Goal: Find specific page/section: Find specific page/section

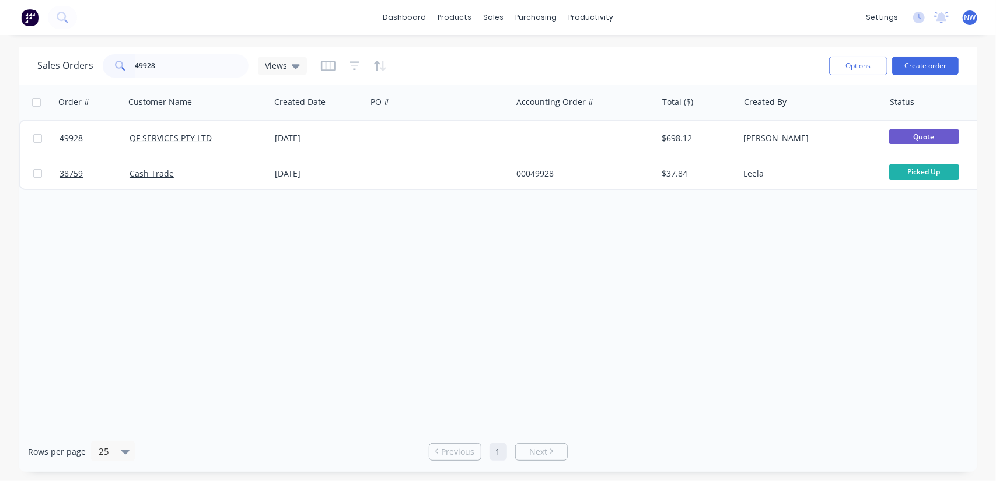
click at [99, 60] on div "Sales Orders 49928 Views" at bounding box center [172, 65] width 270 height 23
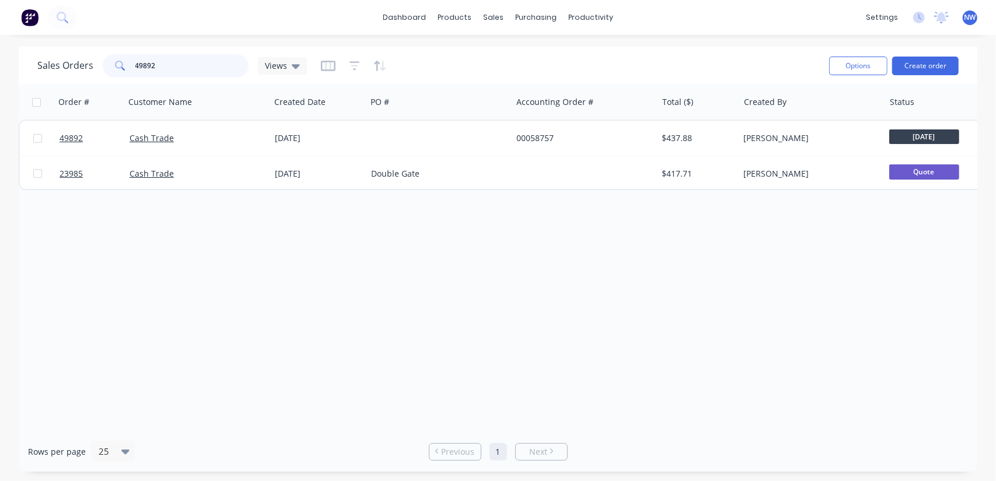
drag, startPoint x: 165, startPoint y: 64, endPoint x: 70, endPoint y: 59, distance: 94.6
click at [72, 65] on div "Sales Orders 49892 Views" at bounding box center [172, 65] width 270 height 23
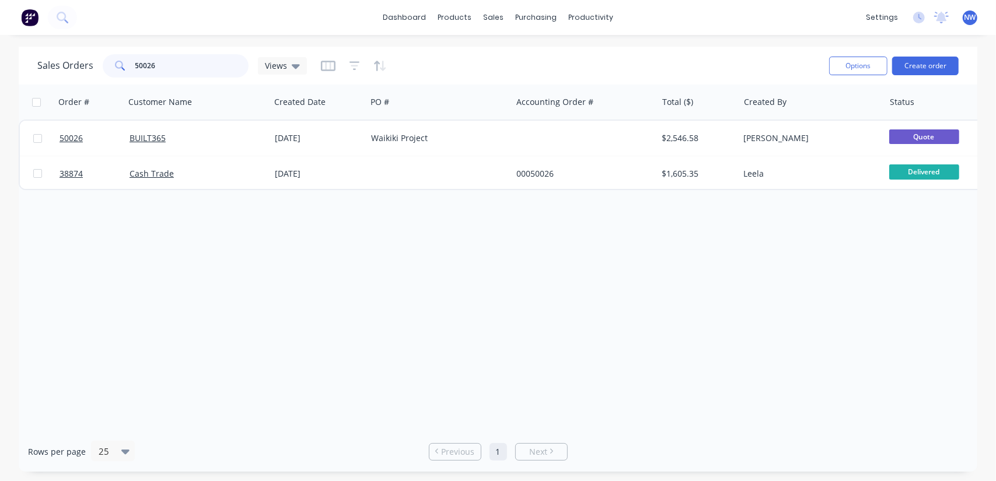
click at [174, 55] on input "50026" at bounding box center [192, 65] width 114 height 23
type input "5"
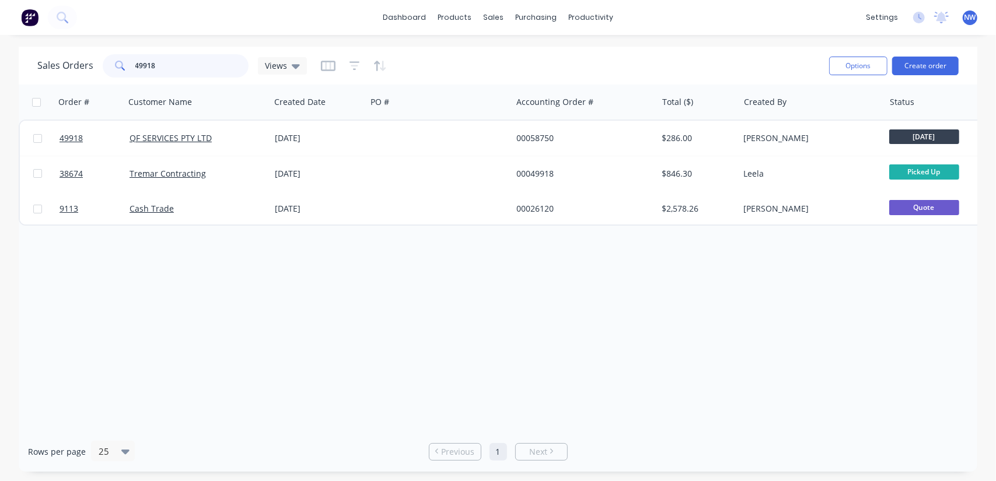
click at [174, 68] on input "49918" at bounding box center [192, 65] width 114 height 23
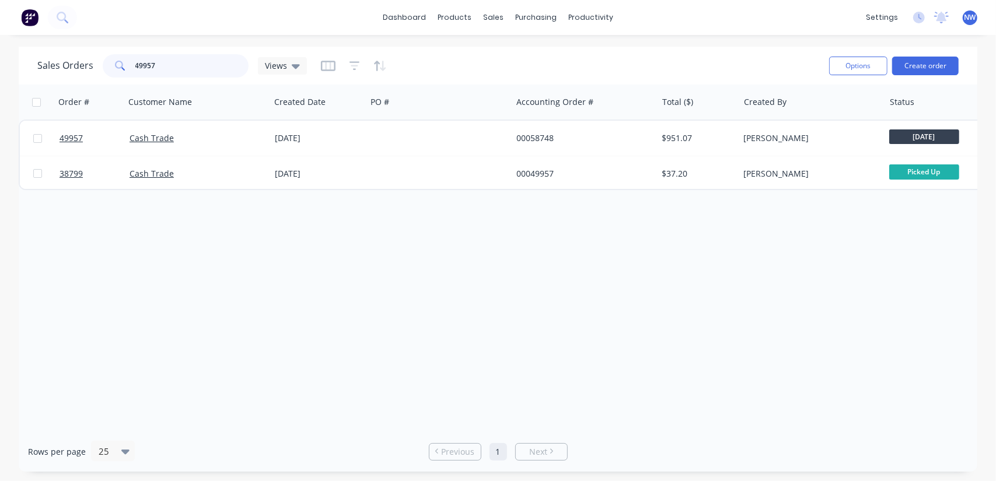
click at [176, 65] on input "49957" at bounding box center [192, 65] width 114 height 23
type input "49969"
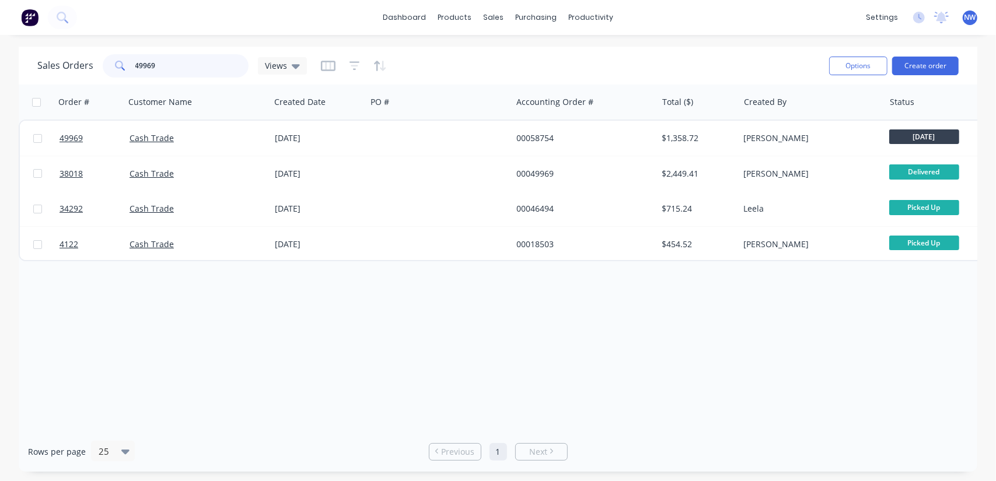
drag, startPoint x: 180, startPoint y: 64, endPoint x: 64, endPoint y: 61, distance: 115.6
click at [64, 61] on div "Sales Orders 49969 Views" at bounding box center [172, 65] width 270 height 23
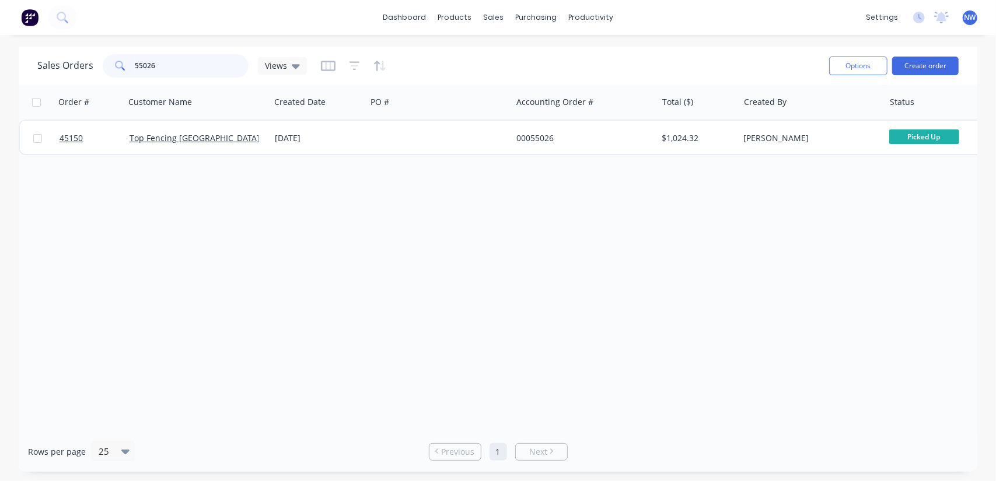
click at [110, 56] on div "55026" at bounding box center [176, 65] width 146 height 23
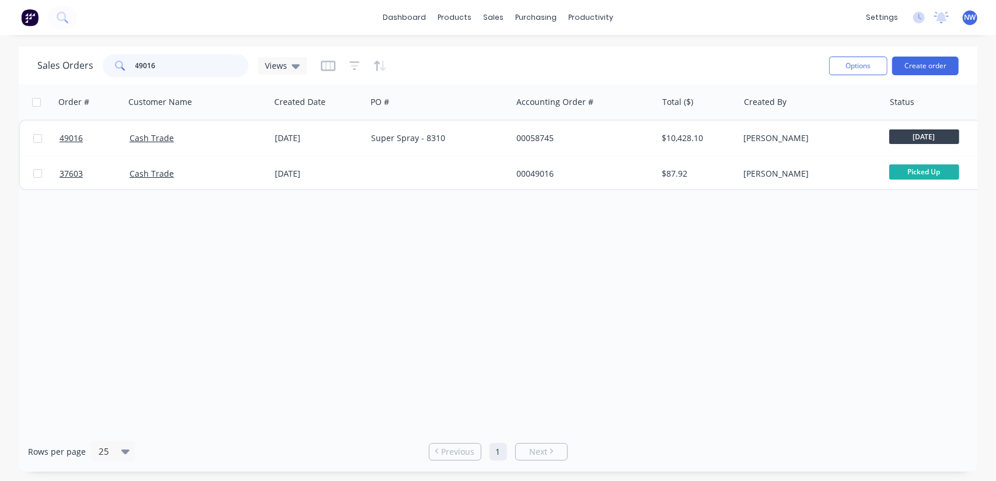
click at [190, 72] on input "49016" at bounding box center [192, 65] width 114 height 23
click at [158, 66] on input "49016" at bounding box center [192, 65] width 114 height 23
drag, startPoint x: 173, startPoint y: 64, endPoint x: 46, endPoint y: 65, distance: 126.6
click at [46, 65] on div "Sales Orders 49928 Views" at bounding box center [172, 65] width 270 height 23
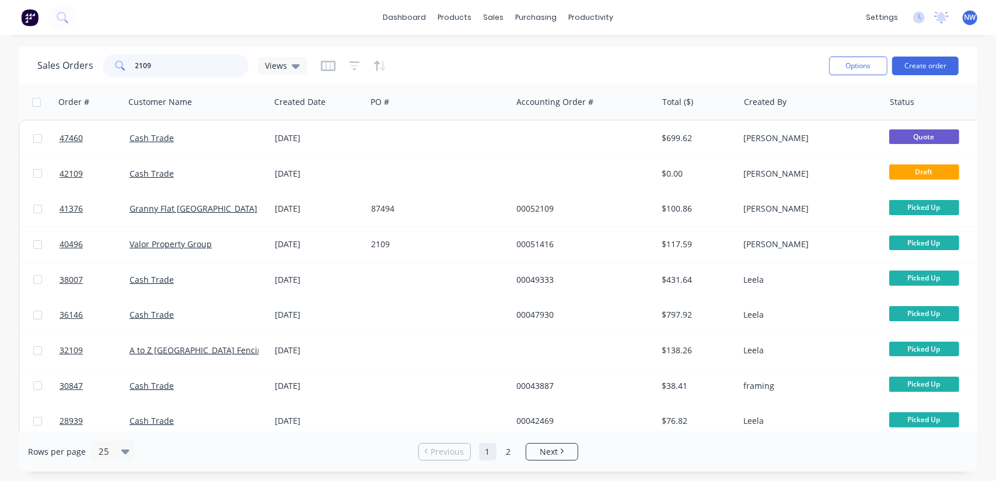
drag, startPoint x: 161, startPoint y: 68, endPoint x: 78, endPoint y: 62, distance: 83.6
click at [78, 62] on div "Sales Orders 2109 Views" at bounding box center [172, 65] width 270 height 23
type input "49016"
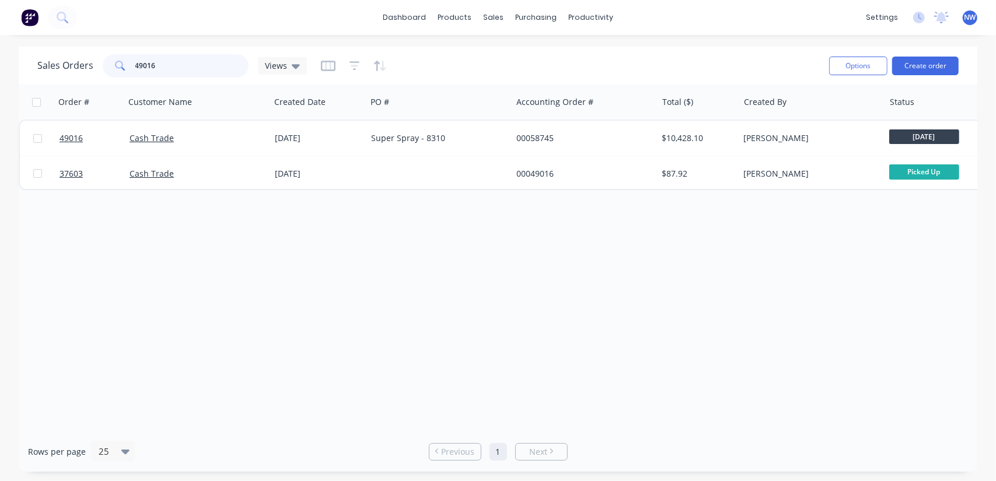
drag, startPoint x: 179, startPoint y: 70, endPoint x: 69, endPoint y: 57, distance: 110.4
click at [72, 65] on div "Sales Orders 49016 Views" at bounding box center [172, 65] width 270 height 23
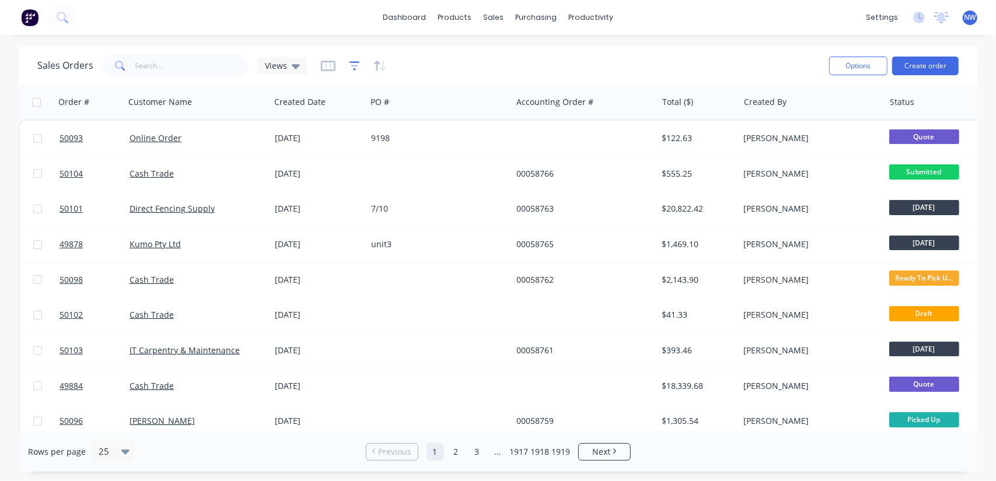
click at [353, 69] on icon "button" at bounding box center [355, 65] width 11 height 9
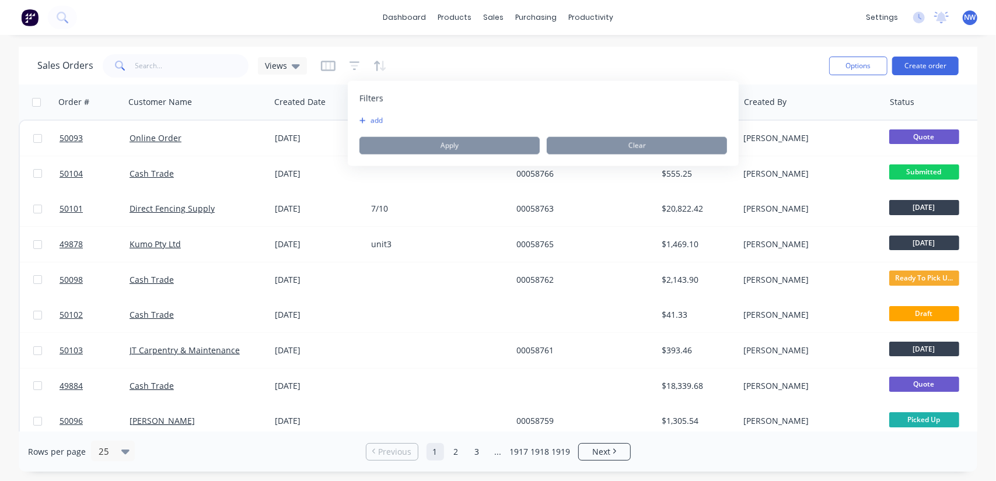
click at [361, 118] on icon "button" at bounding box center [362, 120] width 6 height 7
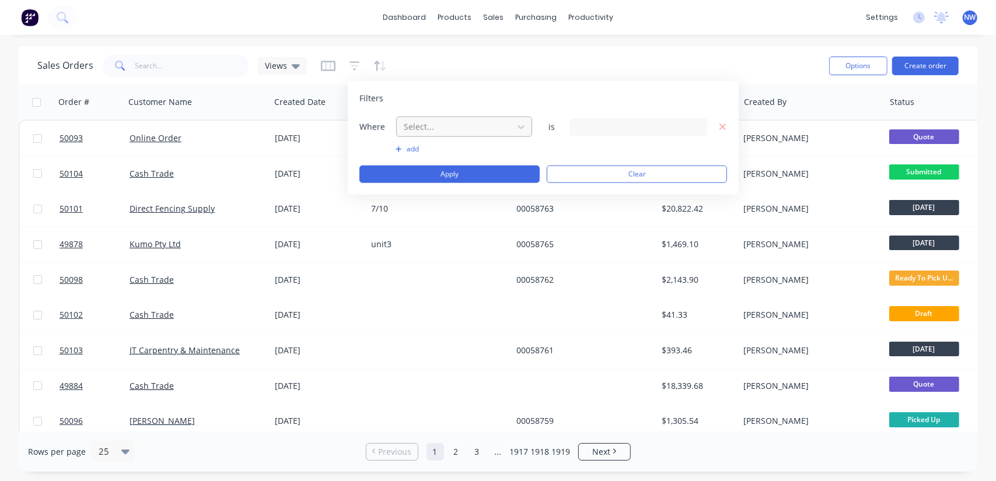
click at [446, 128] on div at bounding box center [455, 127] width 104 height 15
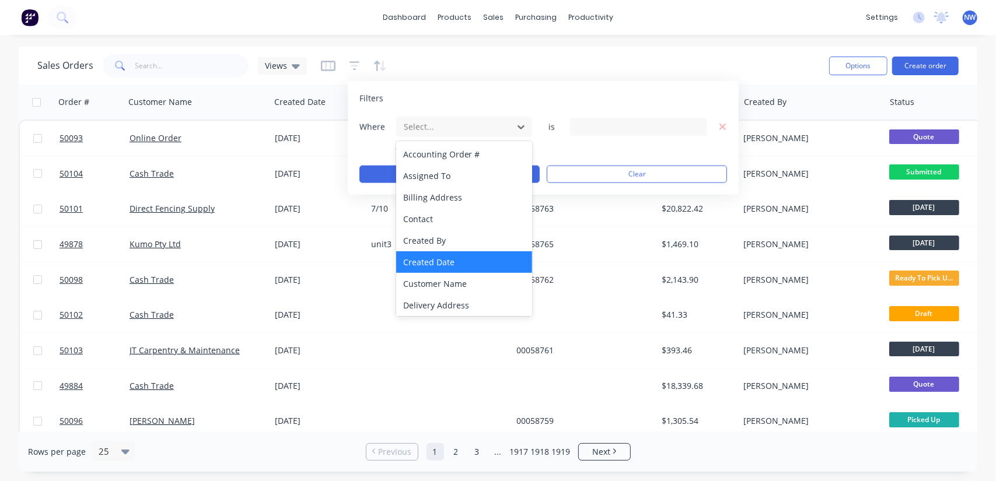
click at [450, 263] on div "Created Date" at bounding box center [464, 262] width 137 height 22
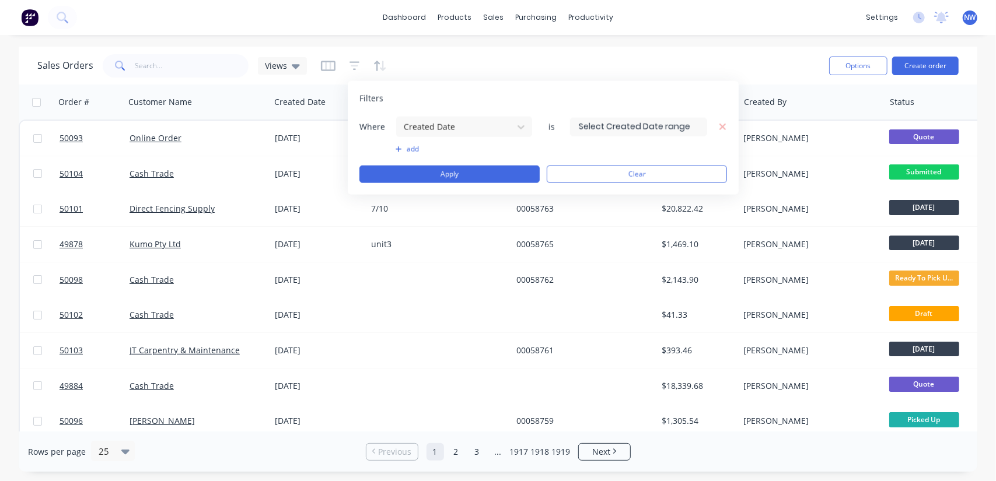
click at [644, 125] on input at bounding box center [639, 127] width 136 height 18
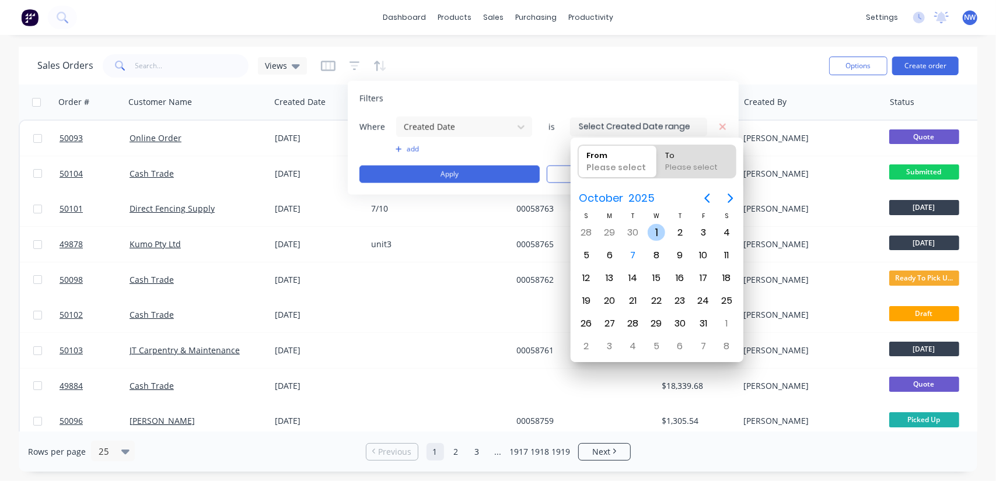
click at [655, 230] on div "1" at bounding box center [657, 233] width 18 height 18
type input "01/10/25"
radio input "false"
radio input "true"
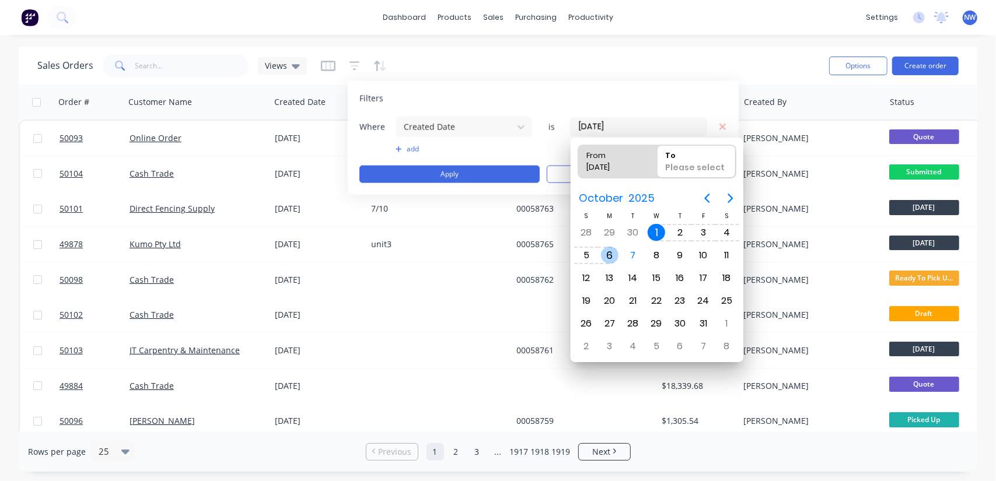
click at [617, 253] on div "6" at bounding box center [610, 256] width 18 height 18
type input "01/10/25 - 06/10/25"
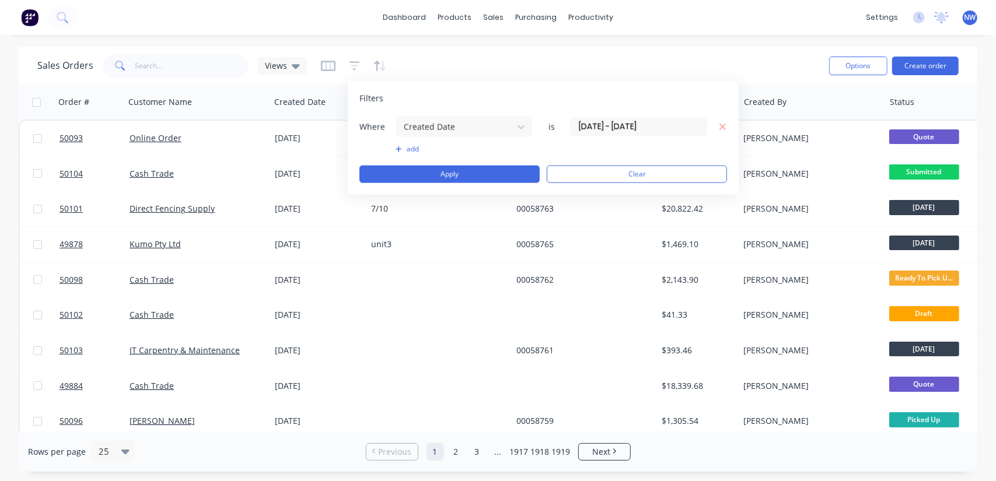
click at [398, 146] on icon "button" at bounding box center [399, 149] width 6 height 6
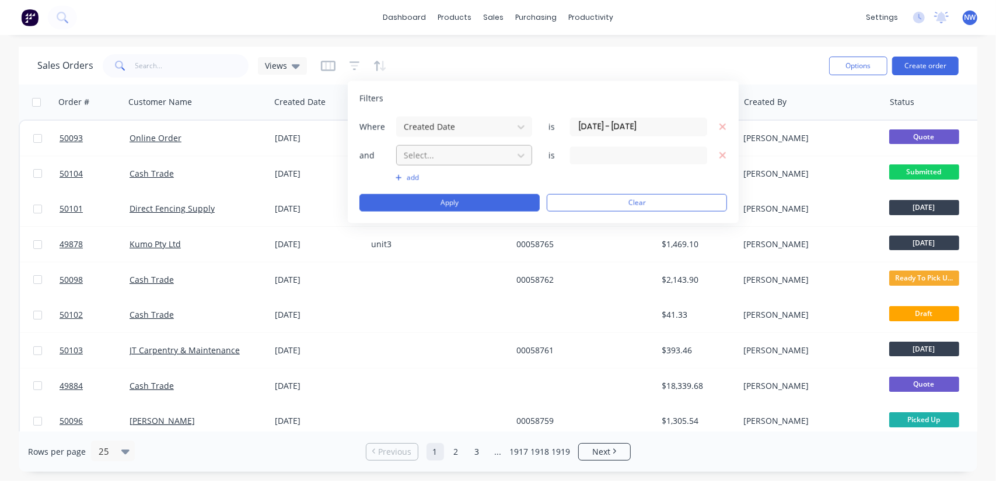
click at [430, 151] on div at bounding box center [455, 155] width 104 height 15
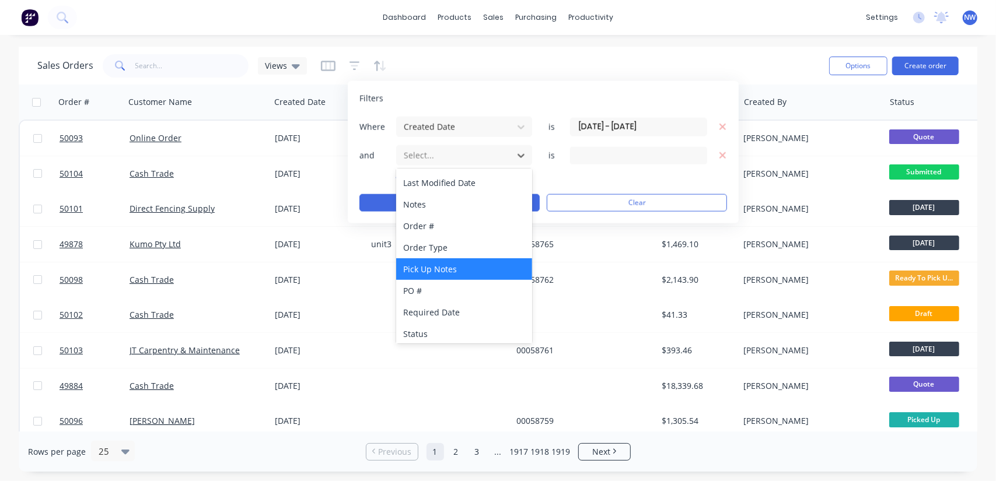
scroll to position [261, 0]
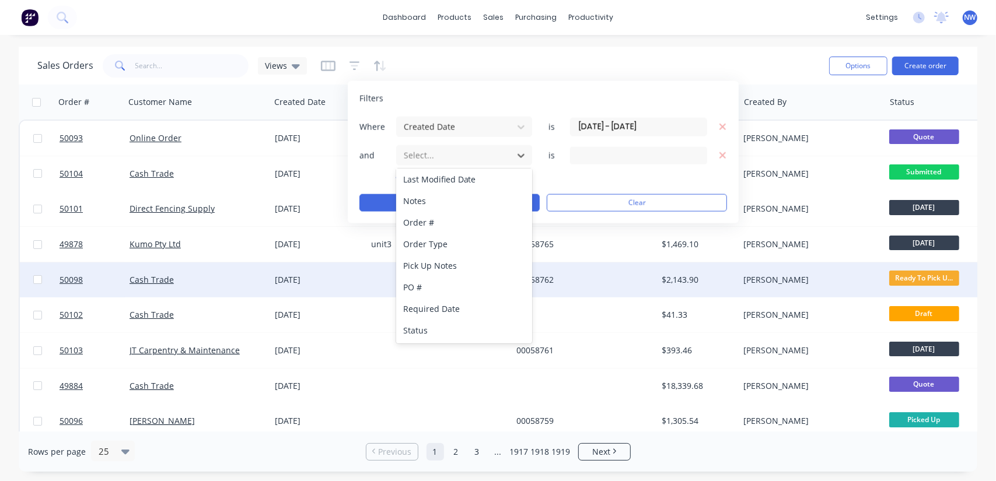
drag, startPoint x: 441, startPoint y: 324, endPoint x: 516, endPoint y: 284, distance: 85.4
click at [440, 325] on div "Status" at bounding box center [464, 331] width 137 height 22
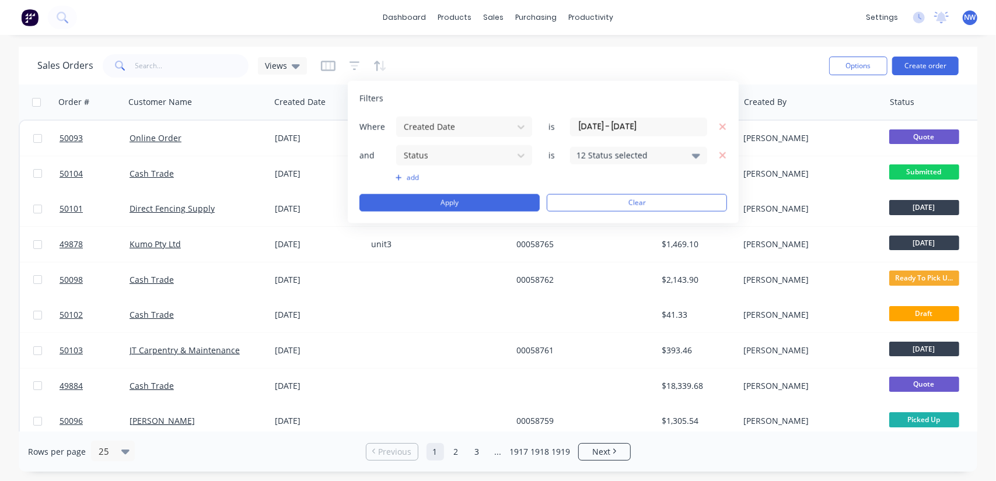
click at [651, 152] on div "12 Status selected" at bounding box center [629, 155] width 106 height 12
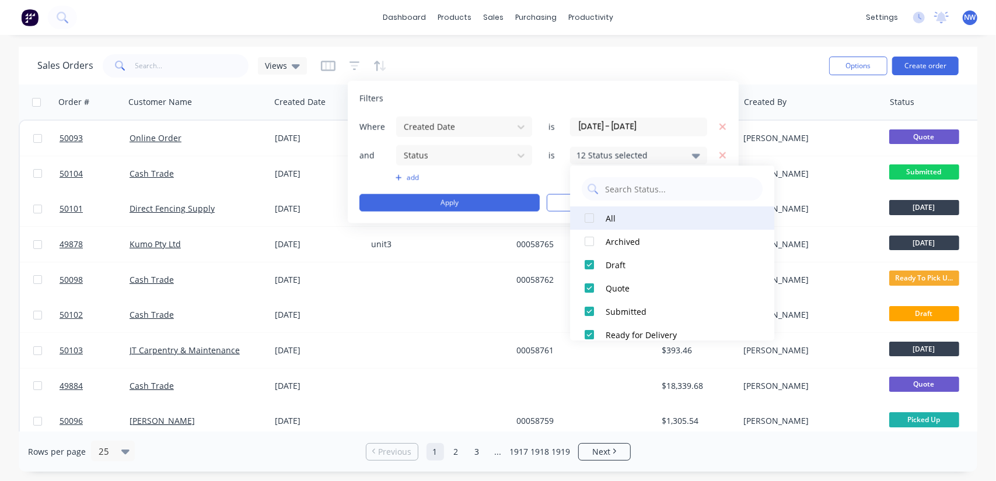
click at [595, 222] on div at bounding box center [589, 218] width 23 height 23
click at [595, 221] on div at bounding box center [589, 218] width 23 height 23
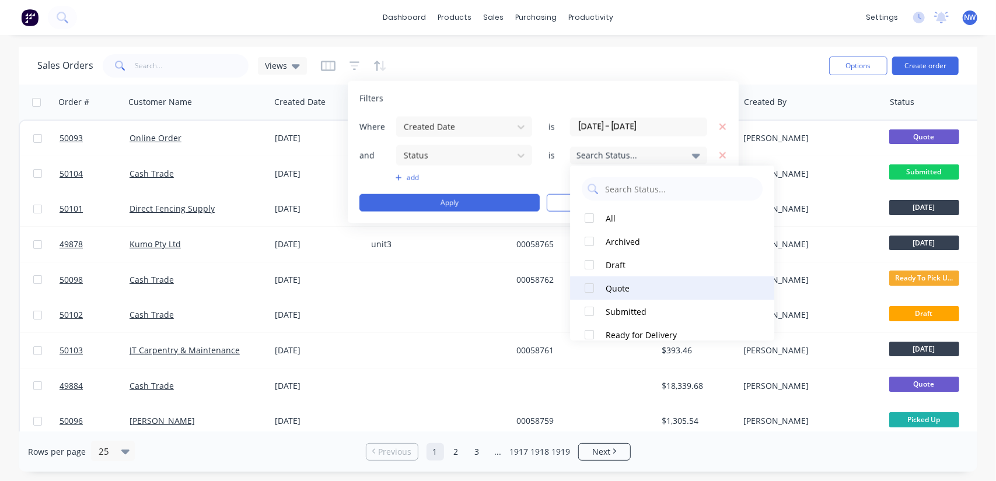
click at [590, 289] on div at bounding box center [589, 288] width 23 height 23
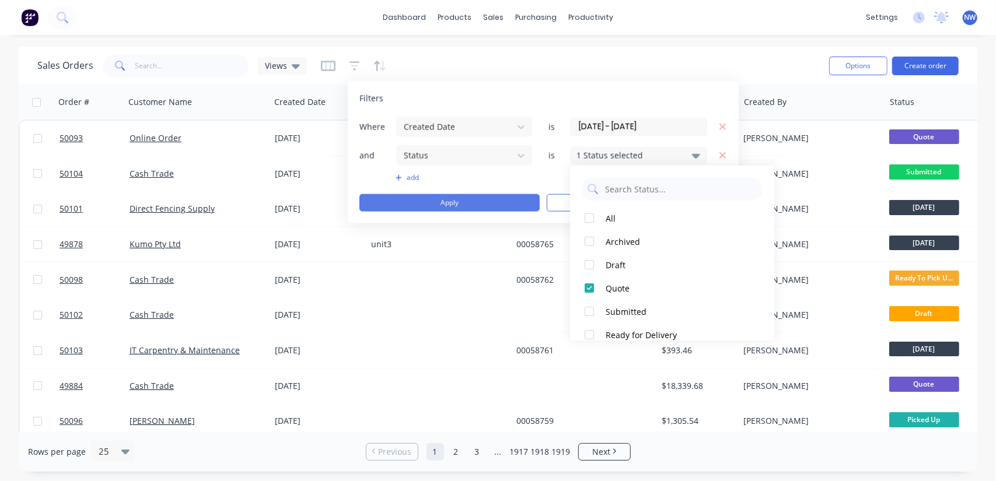
click at [434, 201] on button "Apply" at bounding box center [449, 203] width 180 height 18
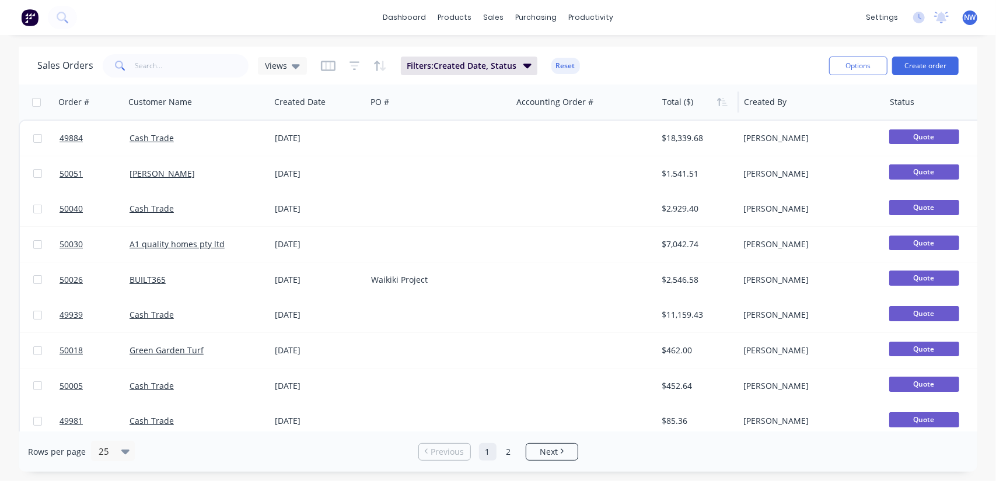
click at [696, 104] on div at bounding box center [696, 101] width 69 height 23
click at [722, 107] on button "button" at bounding box center [723, 102] width 18 height 18
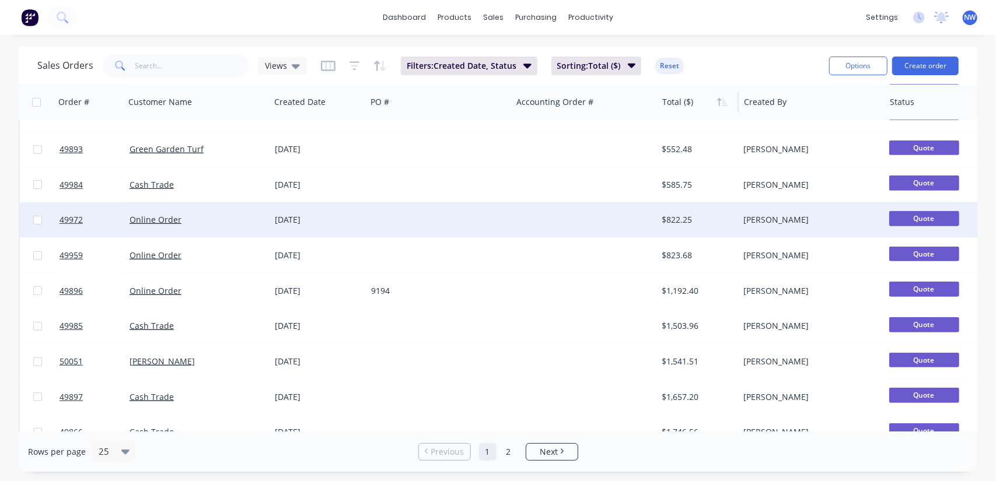
scroll to position [408, 0]
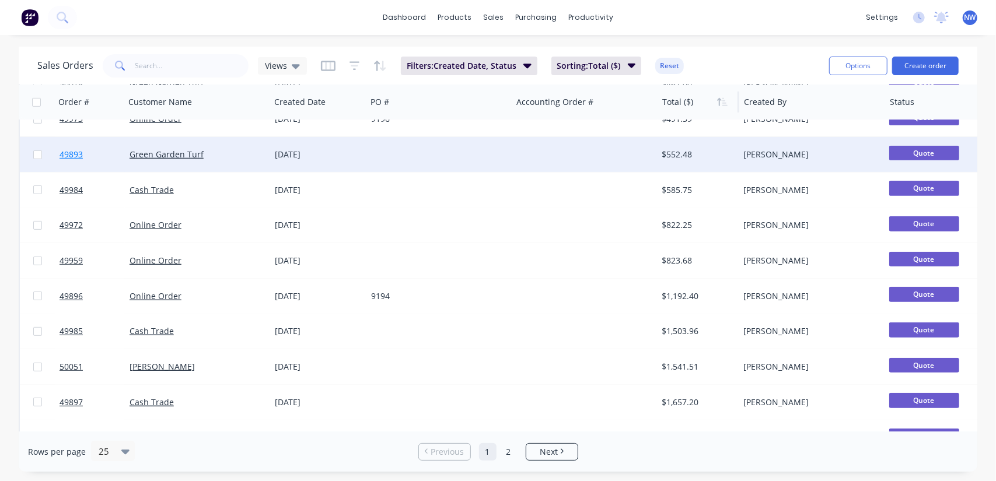
click at [71, 157] on span "49893" at bounding box center [71, 155] width 23 height 12
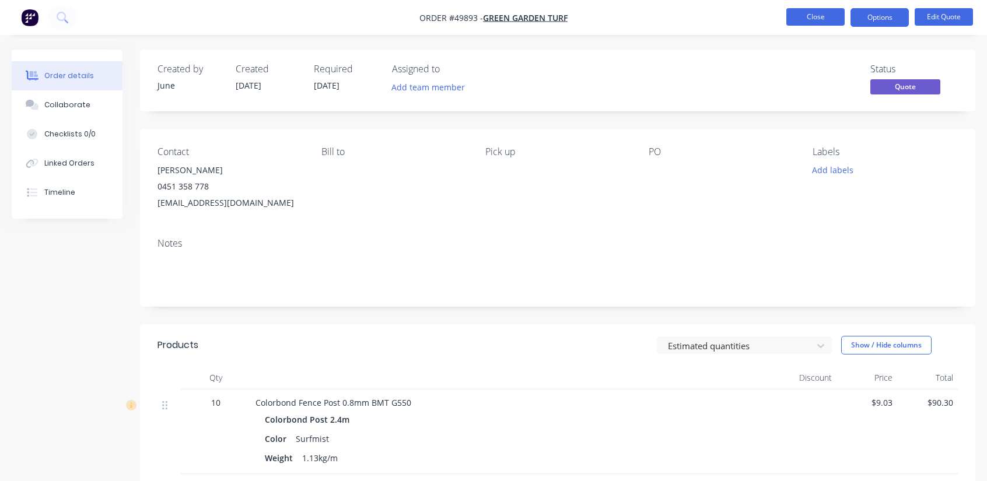
click at [809, 20] on button "Close" at bounding box center [816, 17] width 58 height 18
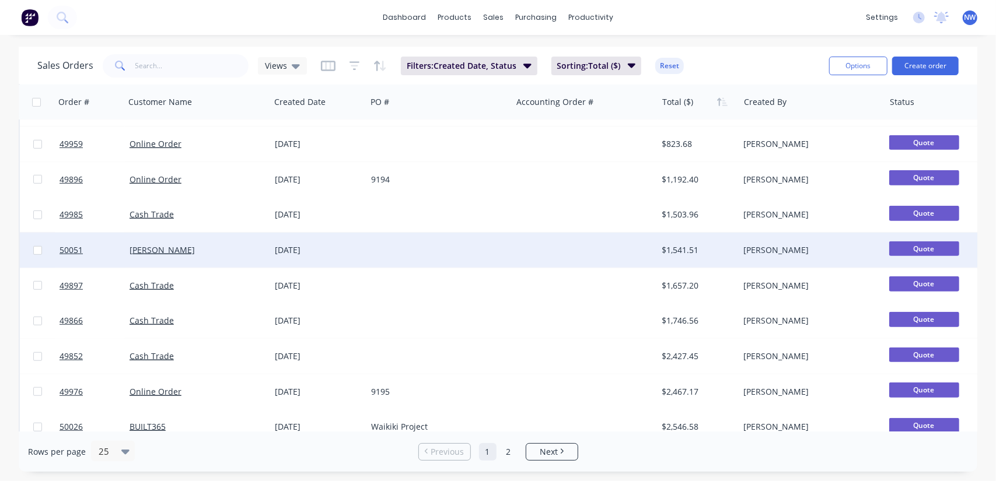
scroll to position [578, 0]
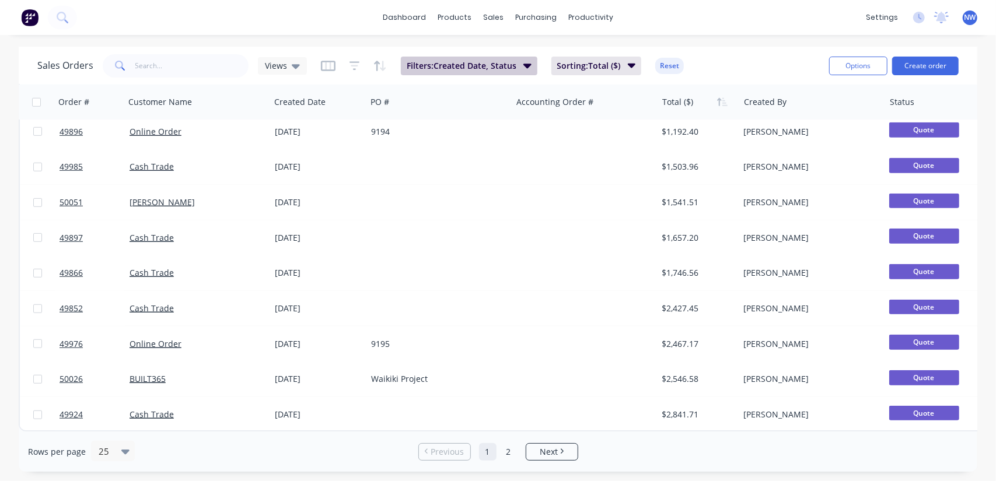
click at [478, 63] on span "Filters: Created Date, Status" at bounding box center [462, 66] width 110 height 12
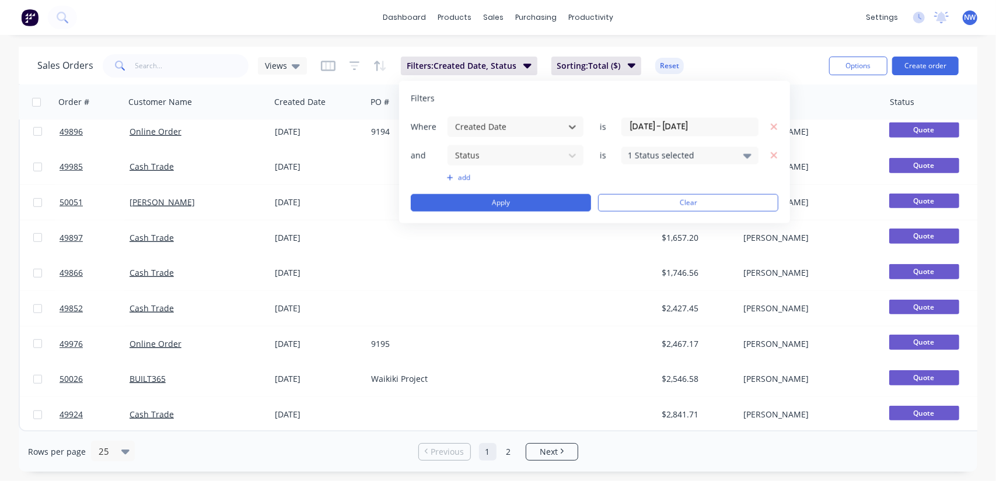
click at [746, 153] on icon at bounding box center [747, 155] width 8 height 5
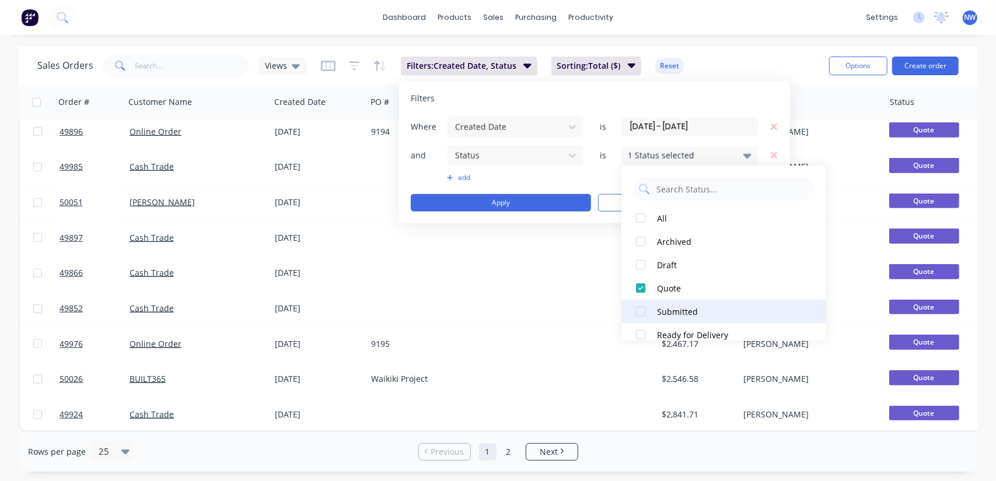
click at [642, 313] on div at bounding box center [640, 311] width 23 height 23
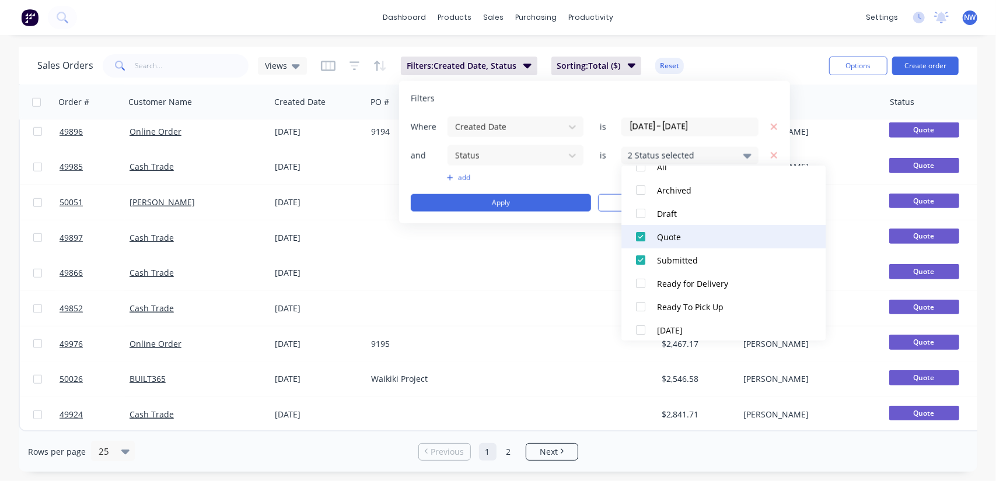
scroll to position [58, 0]
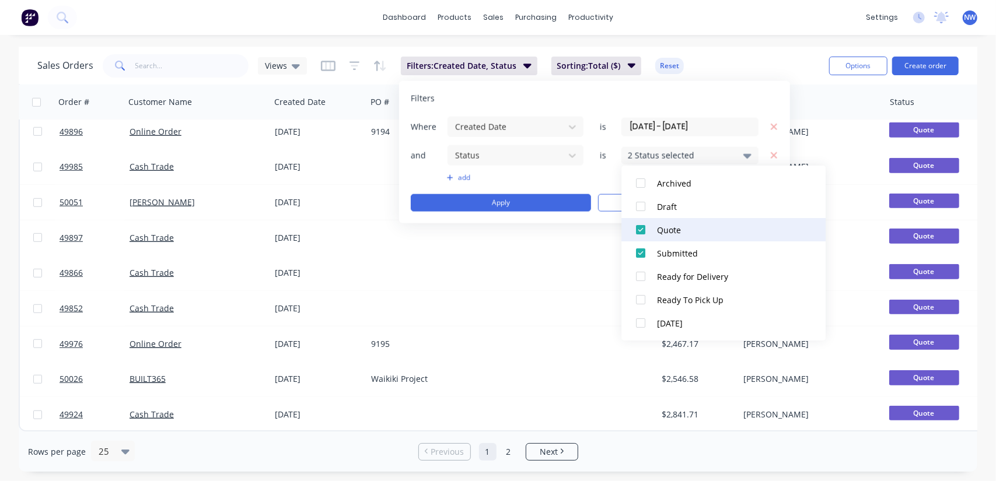
click at [643, 226] on div at bounding box center [640, 229] width 23 height 23
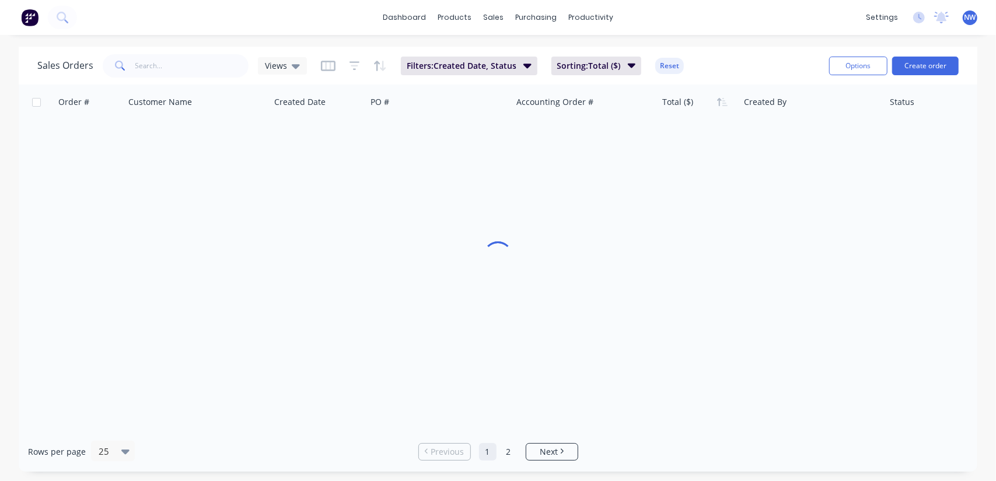
scroll to position [6, 0]
click at [750, 48] on div "Sales Orders Views Filters: Created Date, Status Sorting: Total ($) Reset Optio…" at bounding box center [498, 66] width 959 height 38
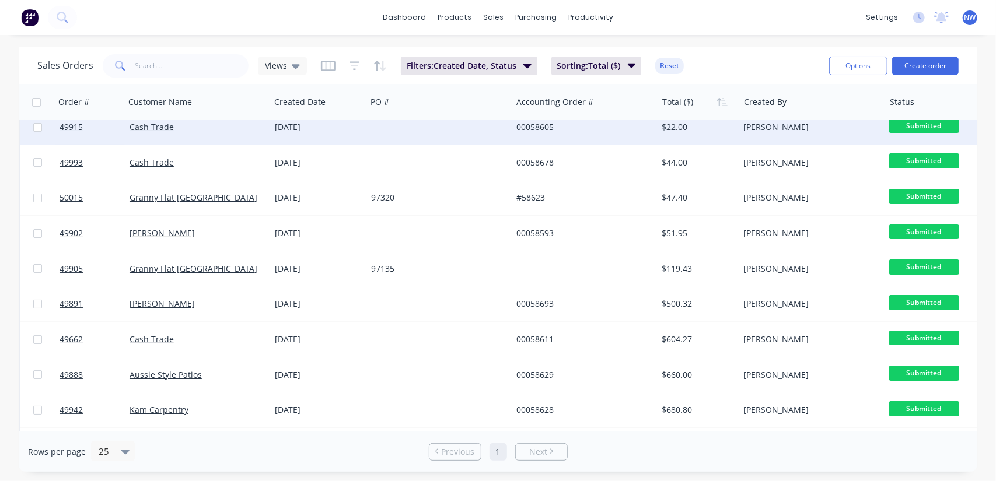
scroll to position [0, 0]
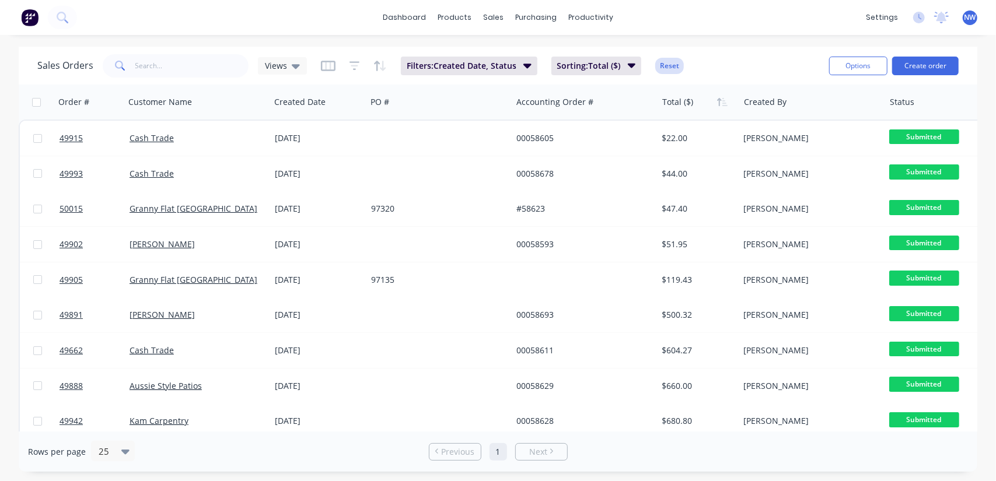
drag, startPoint x: 682, startPoint y: 59, endPoint x: 667, endPoint y: 64, distance: 15.3
click at [680, 61] on div "Sales Orders Views Filters: Created Date, Status Sorting: Total ($) Reset" at bounding box center [428, 65] width 782 height 29
drag, startPoint x: 667, startPoint y: 64, endPoint x: 538, endPoint y: 57, distance: 129.7
click at [666, 64] on button "Reset" at bounding box center [669, 66] width 29 height 16
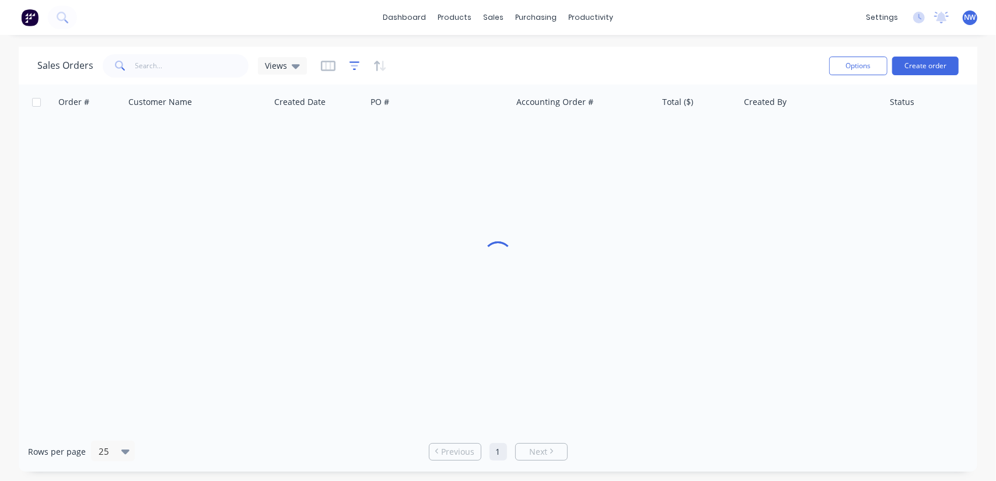
click at [352, 65] on icon "button" at bounding box center [355, 66] width 8 height 2
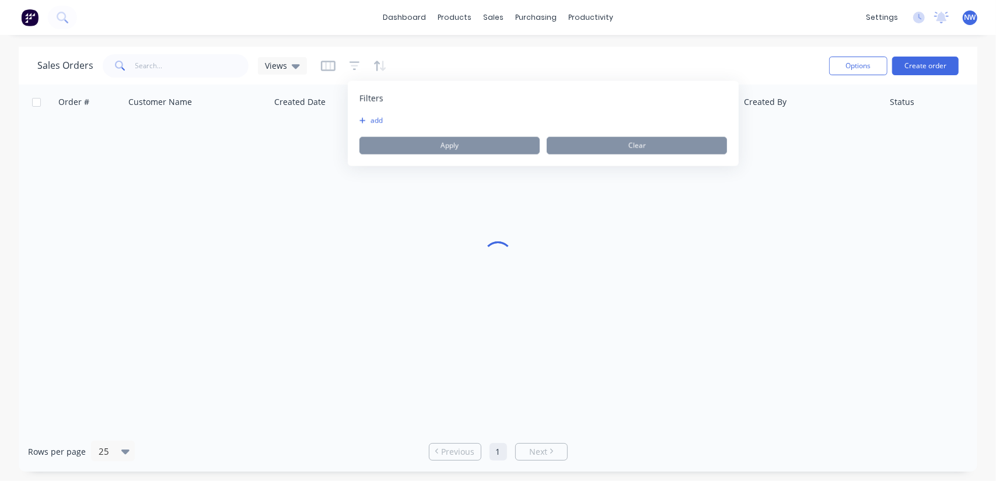
click at [371, 118] on button "add" at bounding box center [373, 120] width 29 height 9
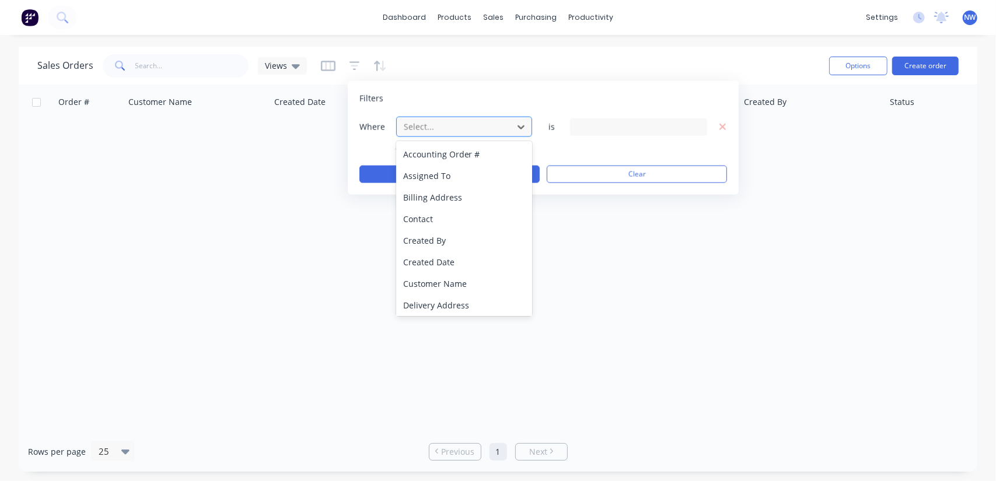
click at [439, 127] on div at bounding box center [455, 127] width 104 height 15
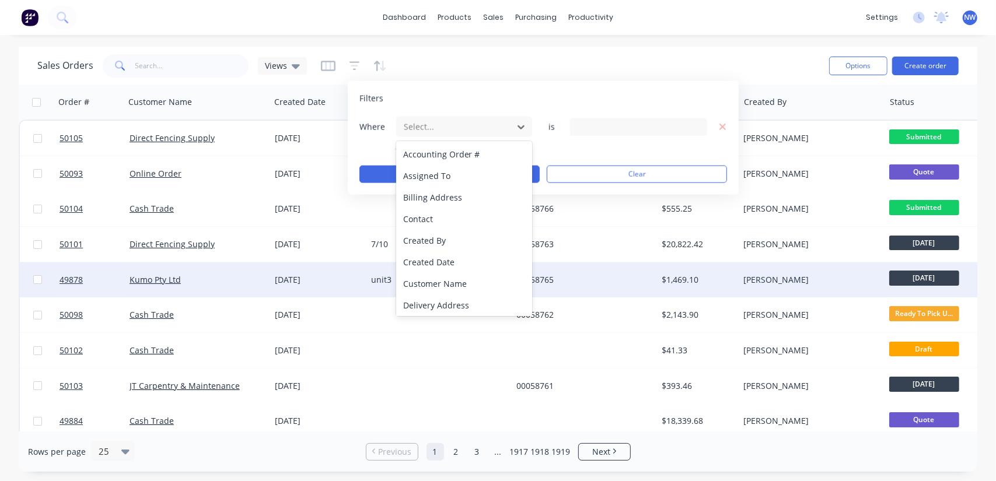
click at [433, 264] on div "Created Date" at bounding box center [464, 262] width 137 height 22
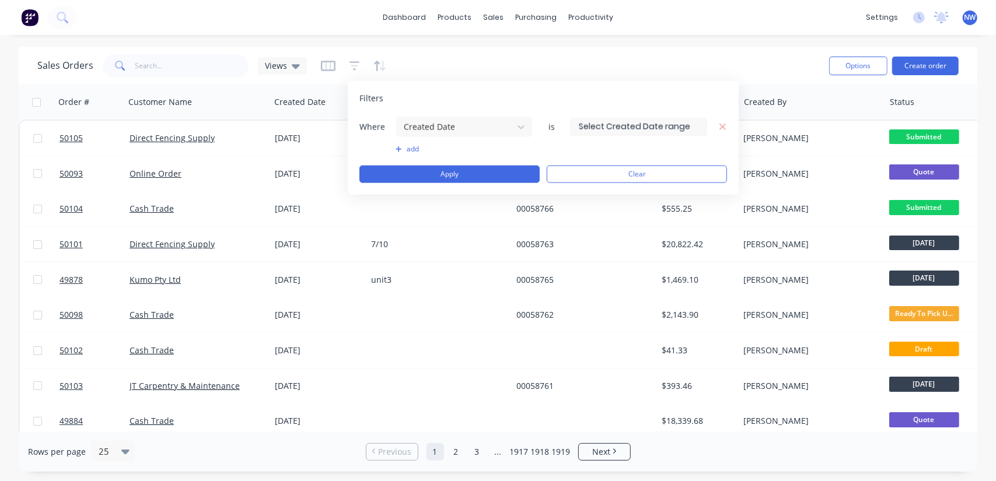
click at [618, 124] on input at bounding box center [639, 127] width 136 height 18
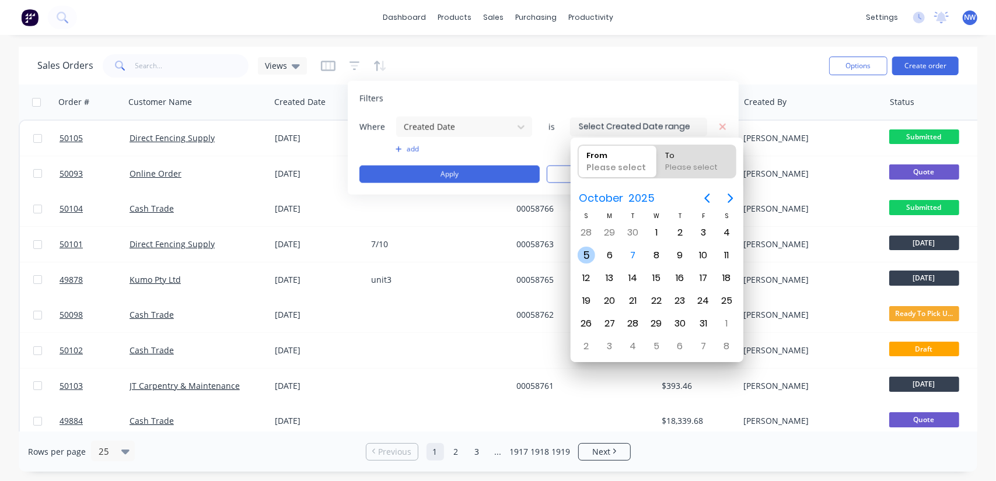
click at [587, 254] on div "5" at bounding box center [587, 256] width 18 height 18
type input "05/10/25"
radio input "false"
radio input "true"
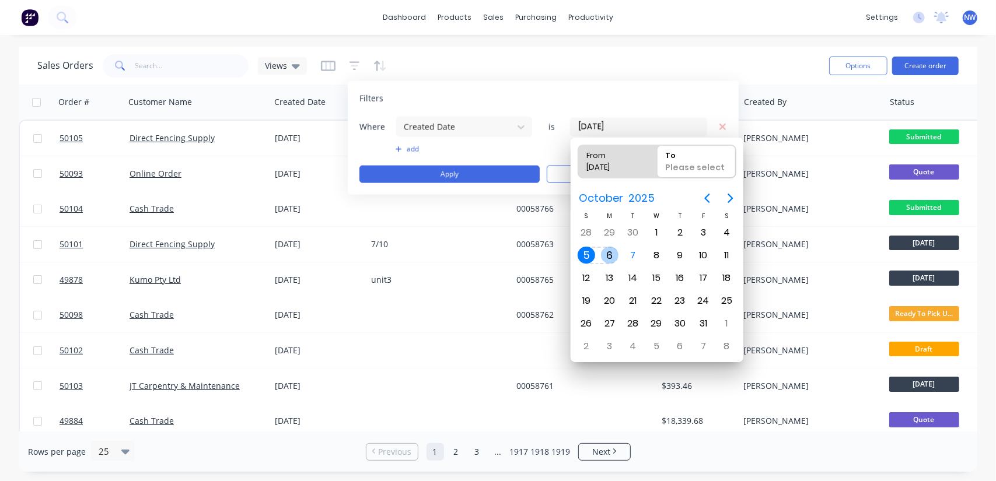
click at [614, 250] on div "6" at bounding box center [610, 256] width 18 height 18
type input "05/10/25 - 06/10/25"
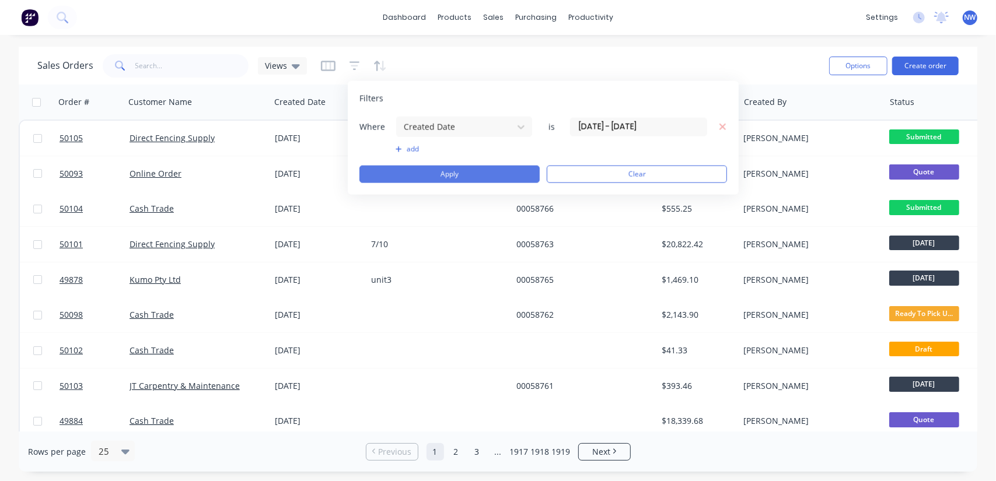
click at [459, 171] on button "Apply" at bounding box center [449, 175] width 180 height 18
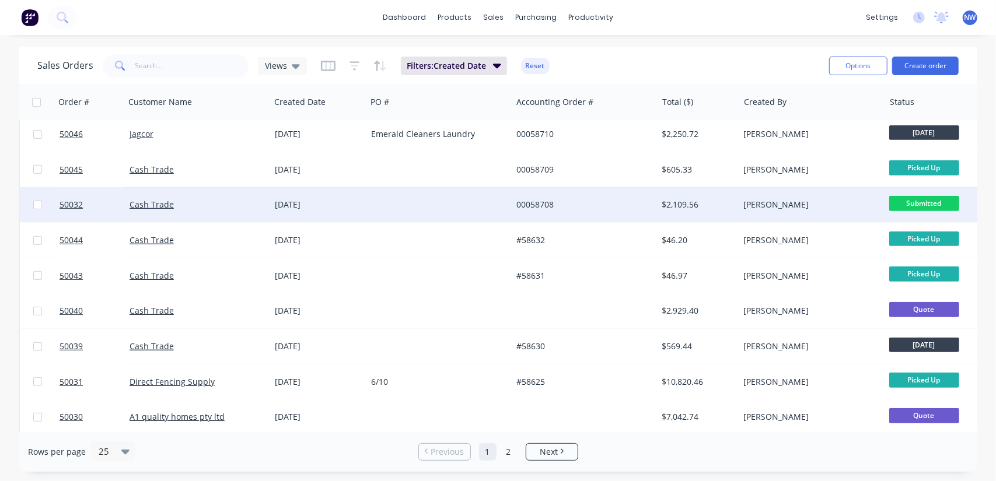
scroll to position [350, 0]
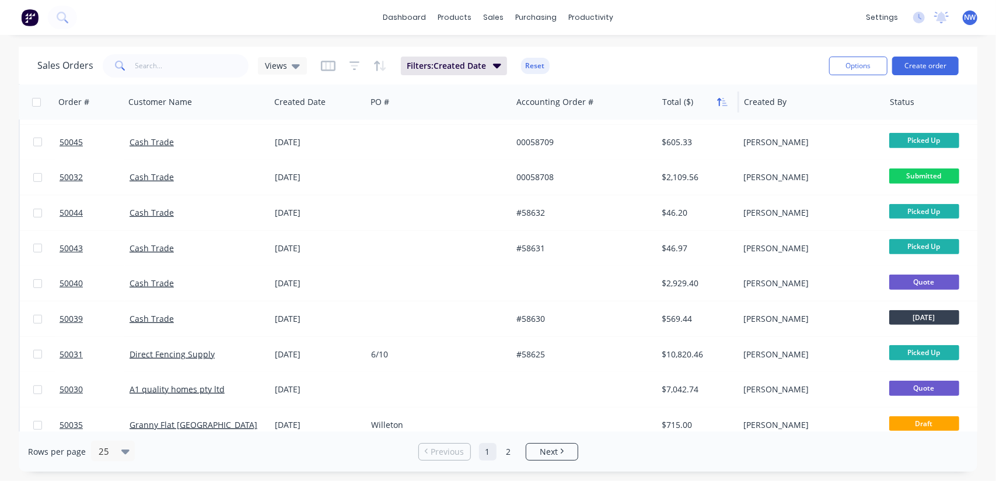
click at [722, 101] on icon "button" at bounding box center [724, 102] width 5 height 8
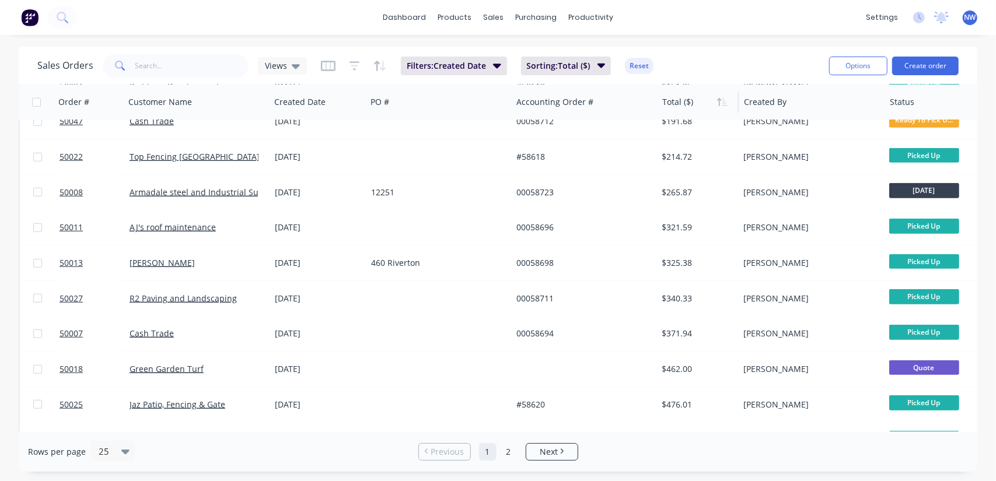
scroll to position [578, 0]
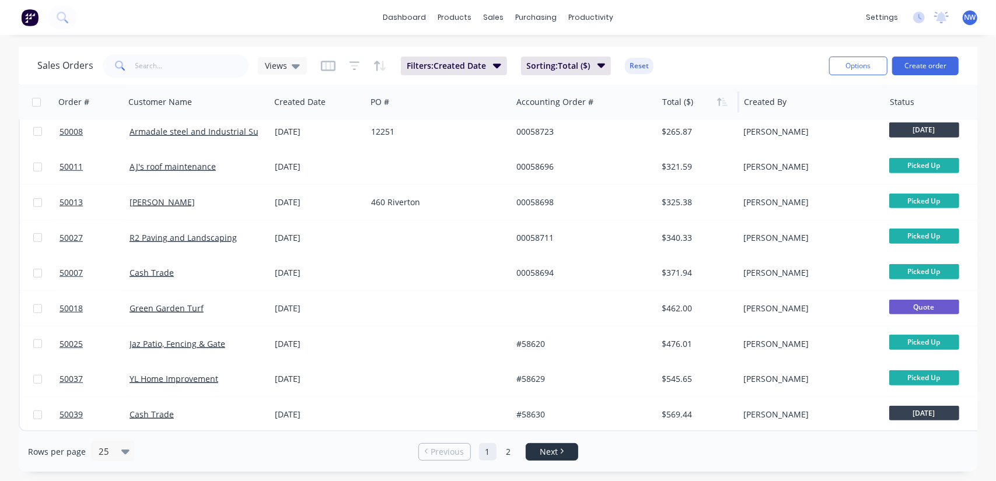
click at [550, 454] on span "Next" at bounding box center [549, 452] width 18 height 12
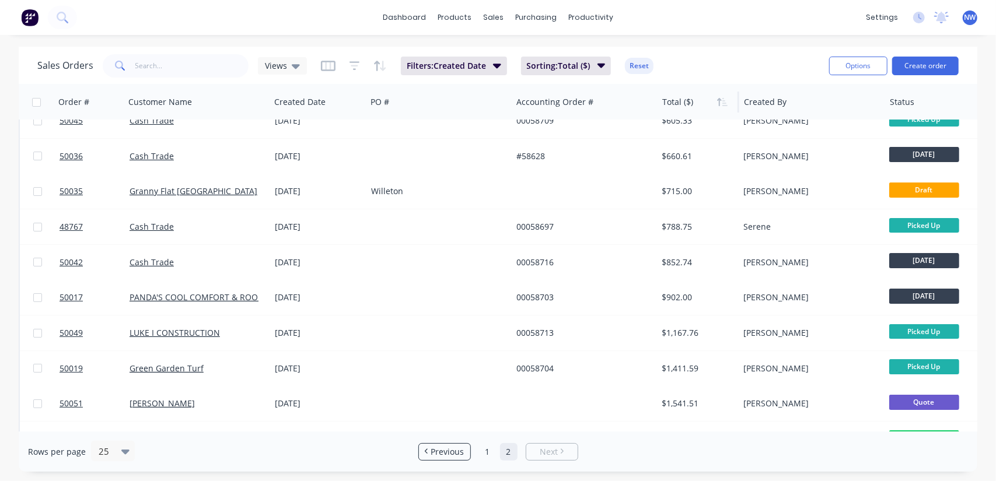
scroll to position [6, 0]
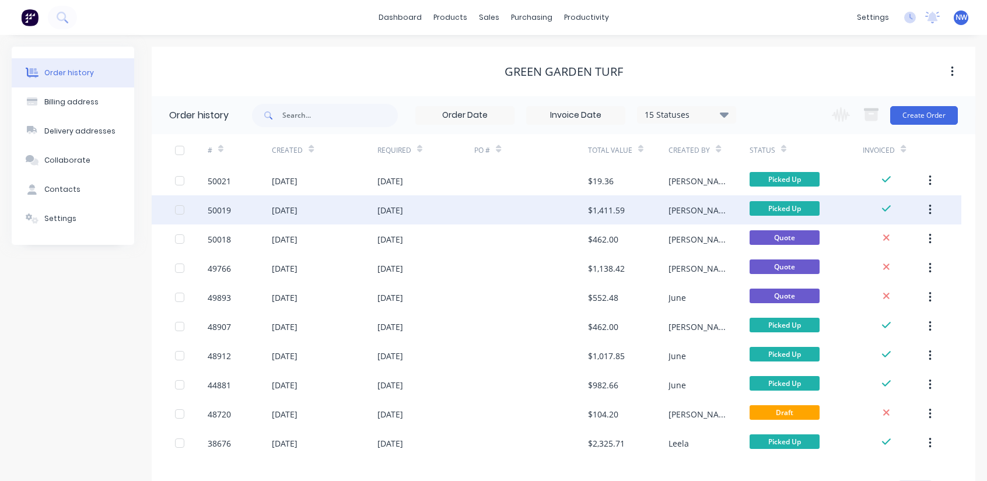
drag, startPoint x: 219, startPoint y: 211, endPoint x: 314, endPoint y: 208, distance: 95.8
click at [298, 208] on div "[DATE]" at bounding box center [285, 210] width 26 height 12
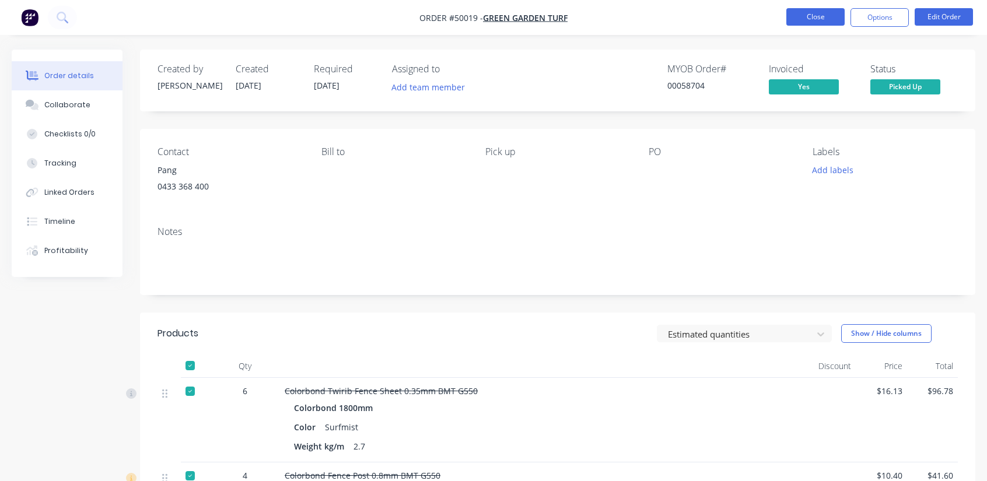
click at [809, 19] on button "Close" at bounding box center [816, 17] width 58 height 18
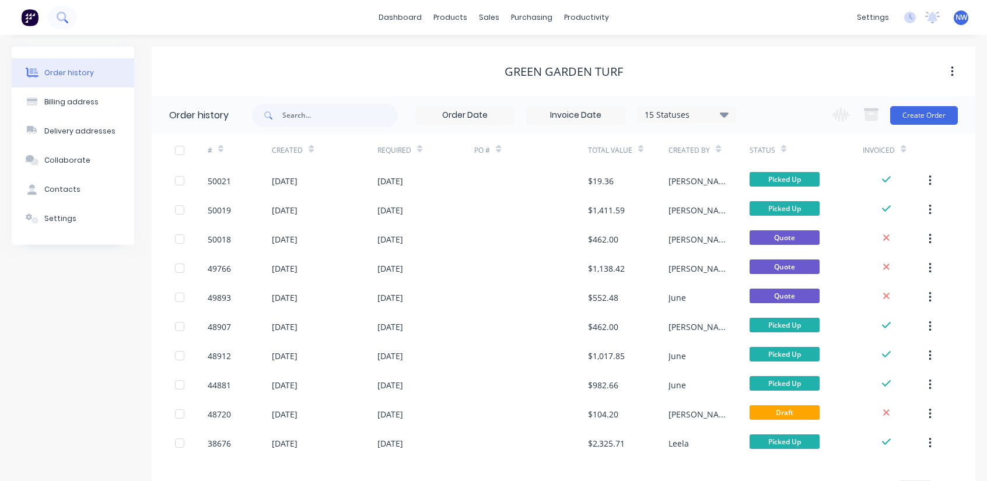
click at [62, 13] on icon at bounding box center [62, 17] width 11 height 11
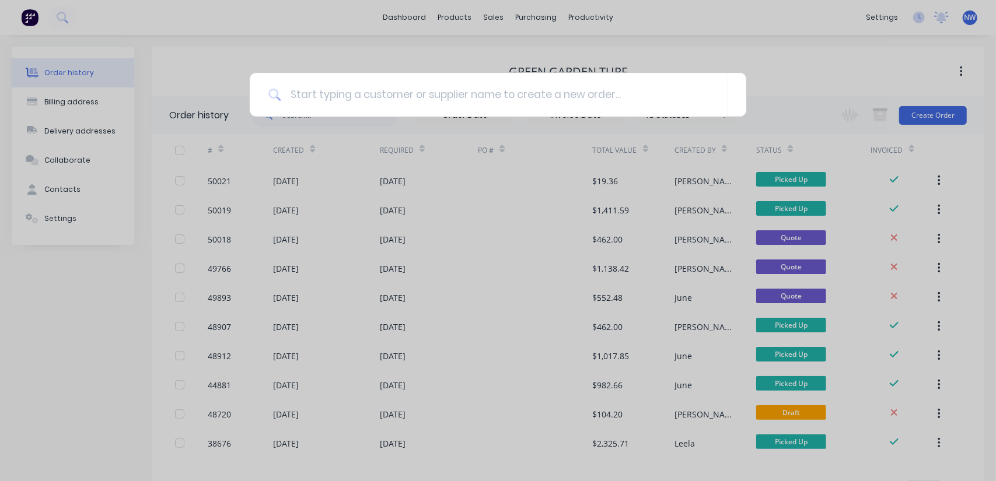
click at [203, 44] on div at bounding box center [498, 240] width 996 height 481
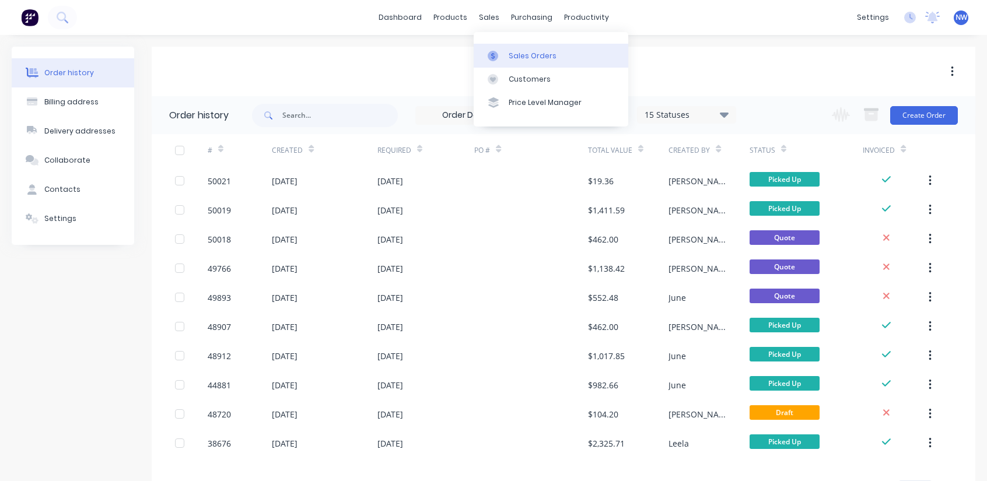
click at [530, 55] on div "Sales Orders" at bounding box center [533, 56] width 48 height 11
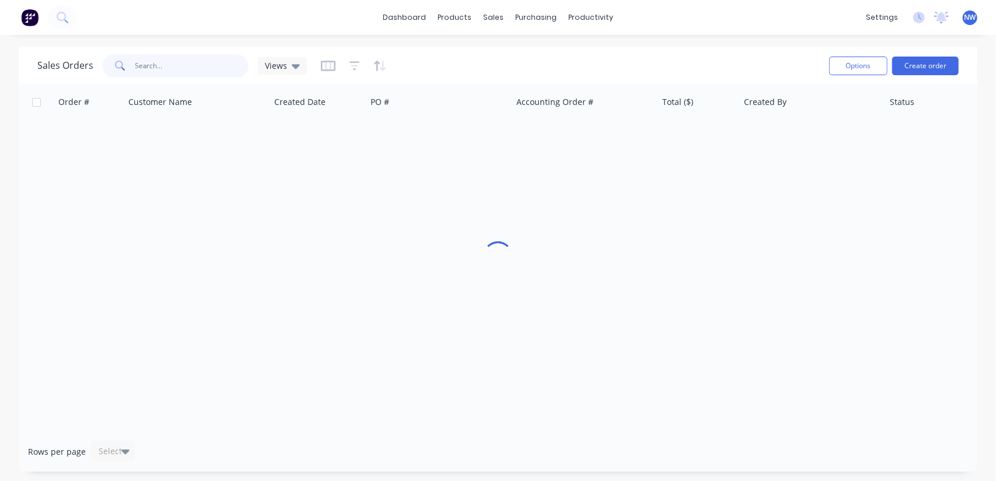
click at [166, 69] on input "text" at bounding box center [192, 65] width 114 height 23
type input "1138"
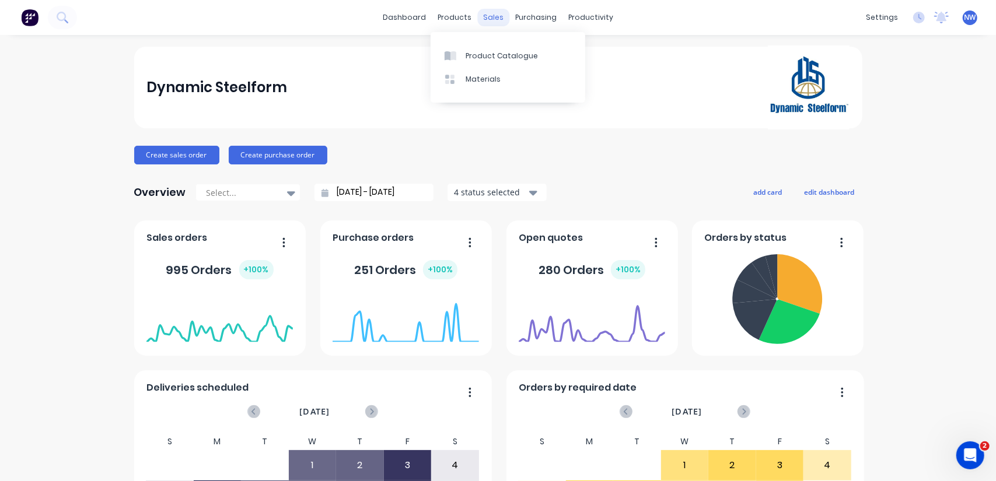
click at [487, 19] on div "sales" at bounding box center [493, 18] width 32 height 18
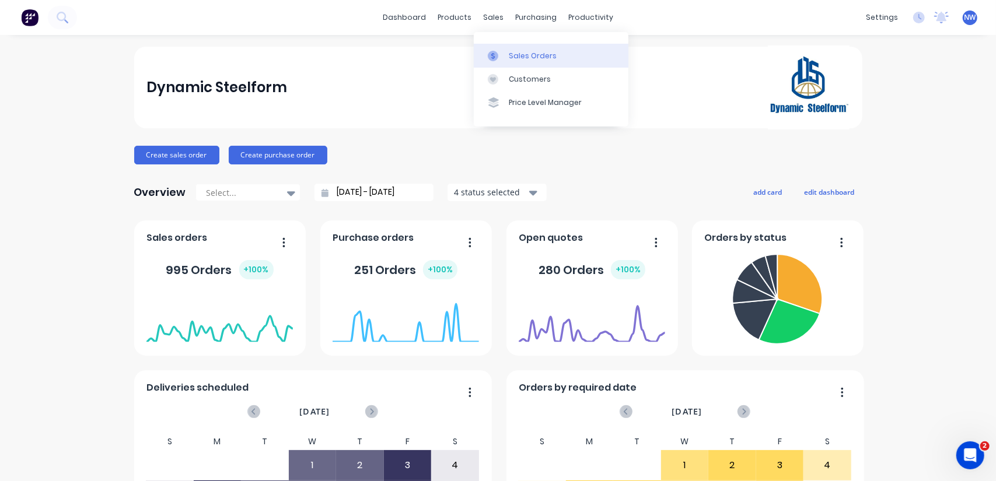
click at [536, 53] on div "Sales Orders" at bounding box center [533, 56] width 48 height 11
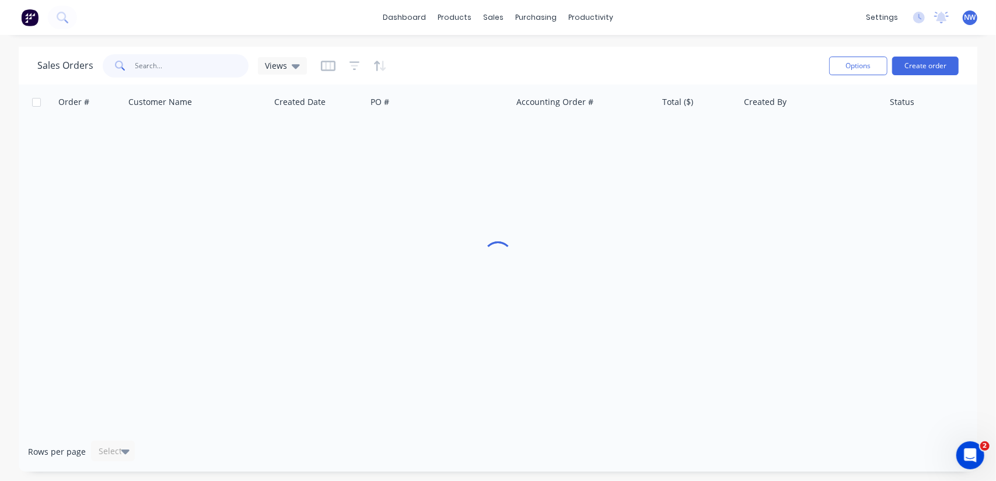
click at [146, 73] on input "text" at bounding box center [192, 65] width 114 height 23
drag, startPoint x: 180, startPoint y: 69, endPoint x: 68, endPoint y: 57, distance: 112.6
click at [68, 57] on div "Sales Orders 58578 Views" at bounding box center [172, 65] width 270 height 23
type input "49016"
